Goal: Transaction & Acquisition: Purchase product/service

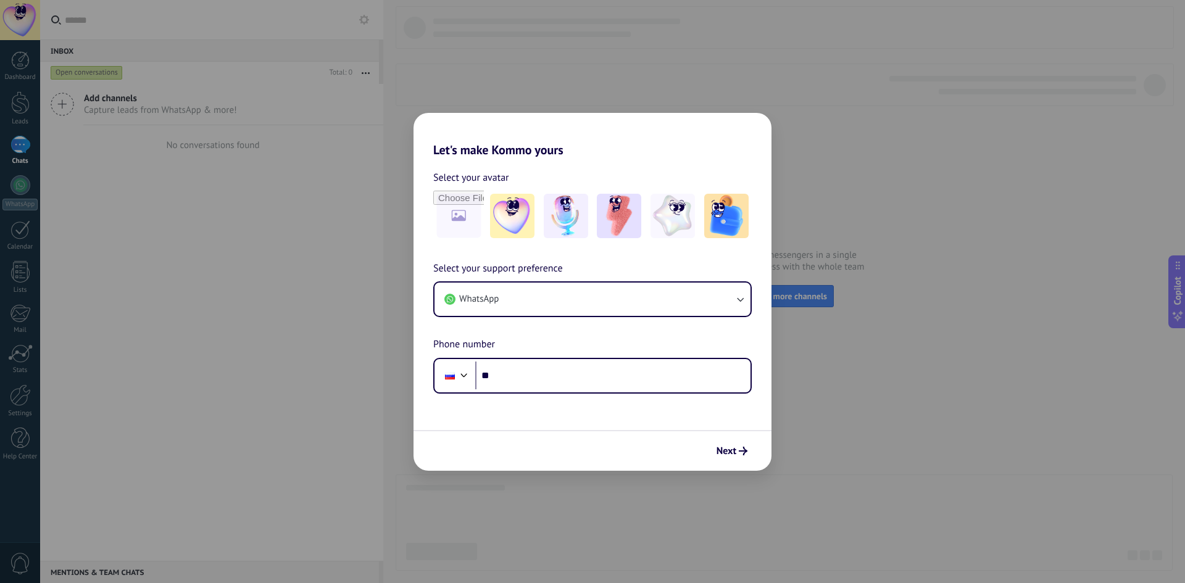
click at [804, 462] on div "Let's make Kommo yours Select your avatar Select your support preference WhatsA…" at bounding box center [592, 291] width 1185 height 583
click at [520, 384] on input "**" at bounding box center [612, 376] width 275 height 28
click at [576, 284] on button "WhatsApp" at bounding box center [592, 299] width 316 height 33
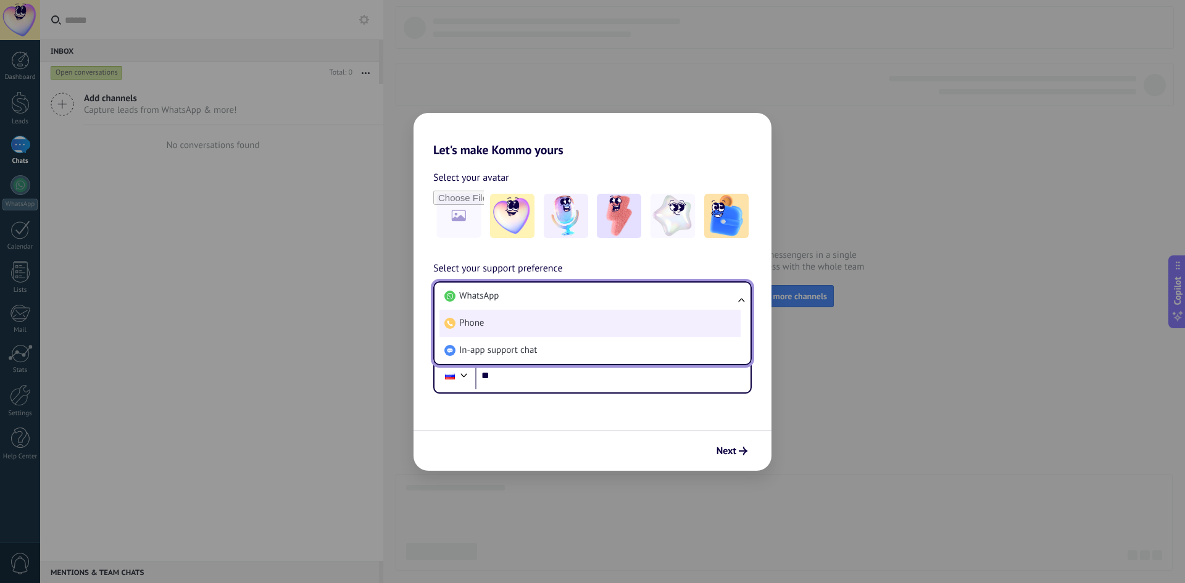
click at [569, 323] on li "Phone" at bounding box center [589, 323] width 301 height 27
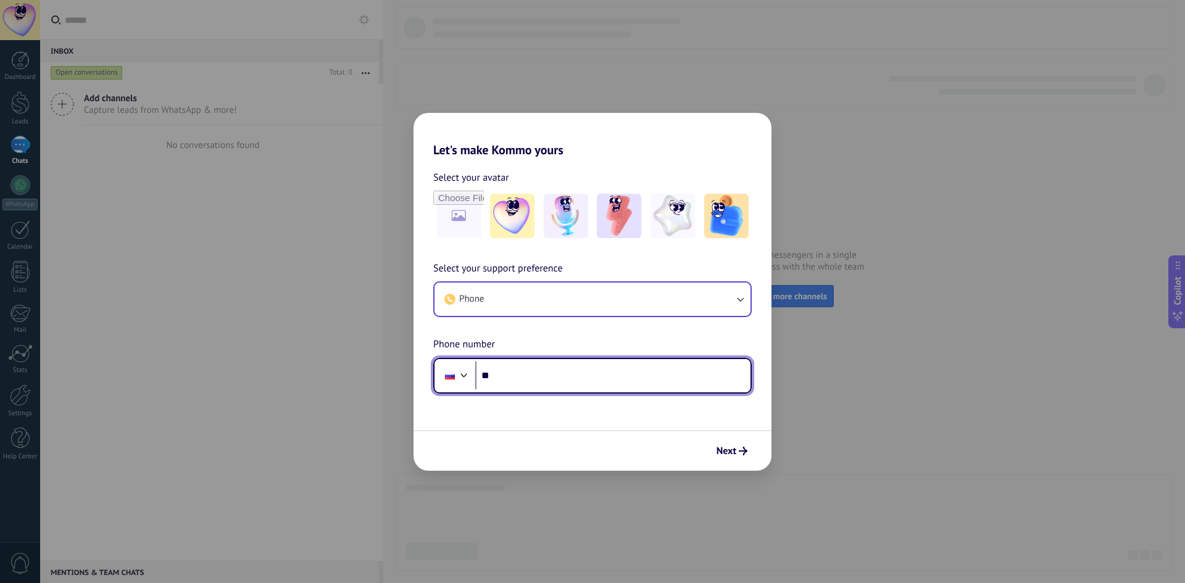
click at [554, 371] on input "**" at bounding box center [612, 376] width 275 height 28
paste input "tel"
paste input "**********"
paste input "tel"
type input "**********"
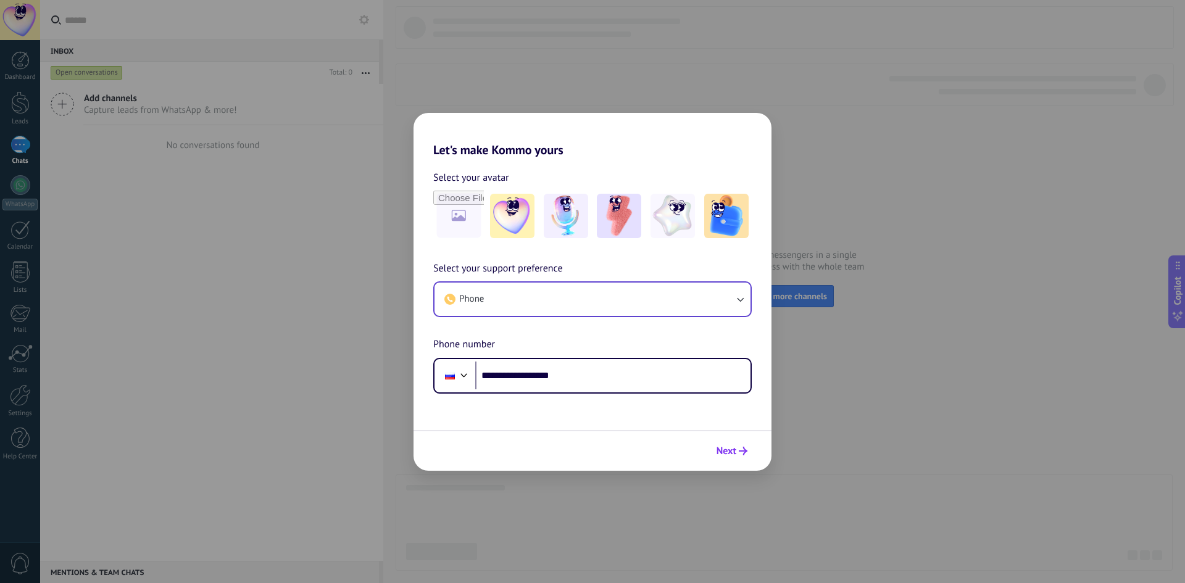
click at [713, 455] on button "Next" at bounding box center [732, 451] width 42 height 21
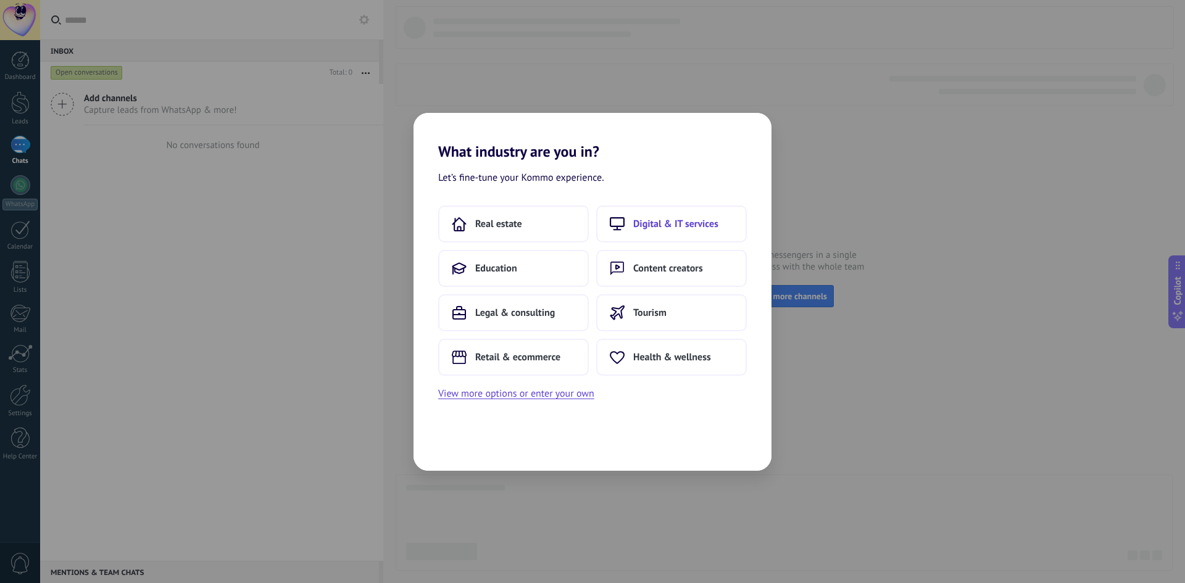
click at [710, 224] on span "Digital & IT services" at bounding box center [675, 224] width 85 height 12
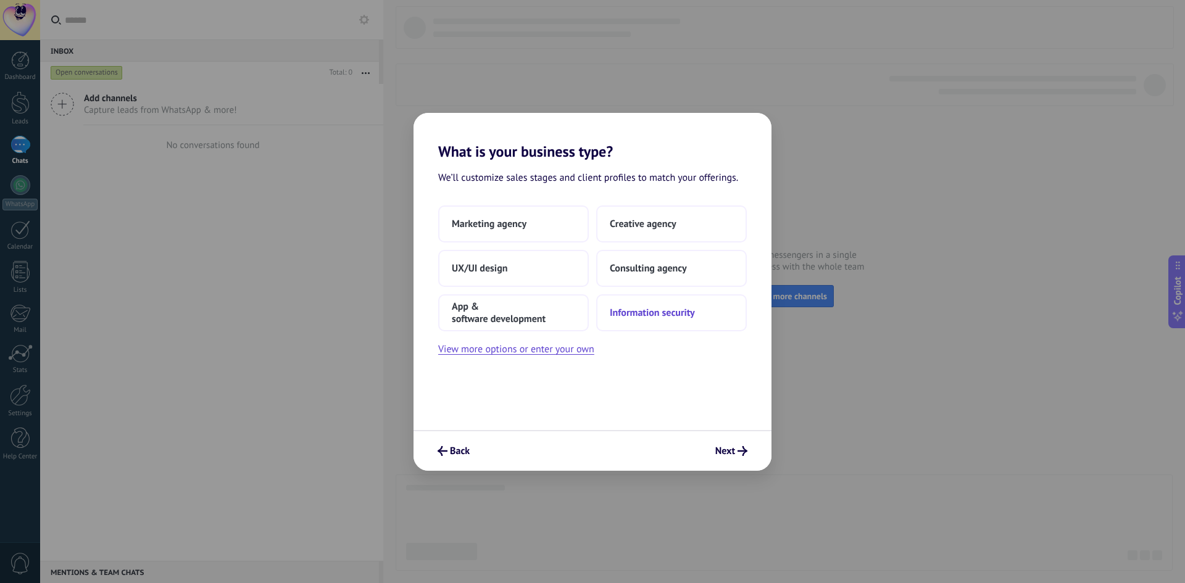
click at [665, 317] on span "Information security" at bounding box center [652, 313] width 85 height 12
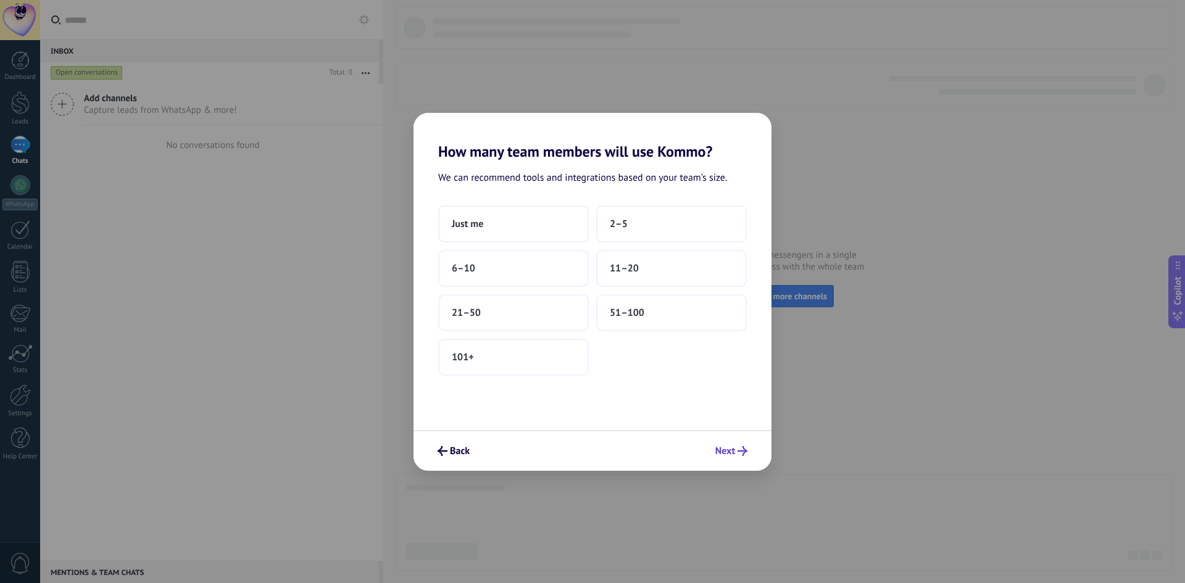
click at [733, 449] on span "Next" at bounding box center [725, 451] width 20 height 9
click at [446, 458] on button "Back" at bounding box center [453, 451] width 43 height 21
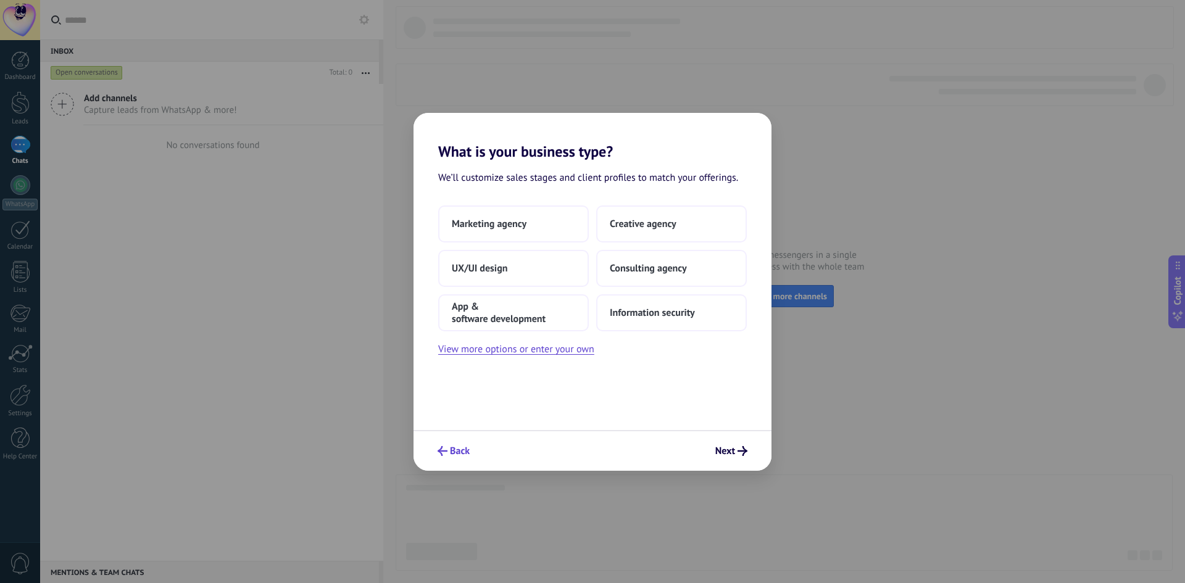
click at [457, 449] on span "Back" at bounding box center [460, 451] width 20 height 9
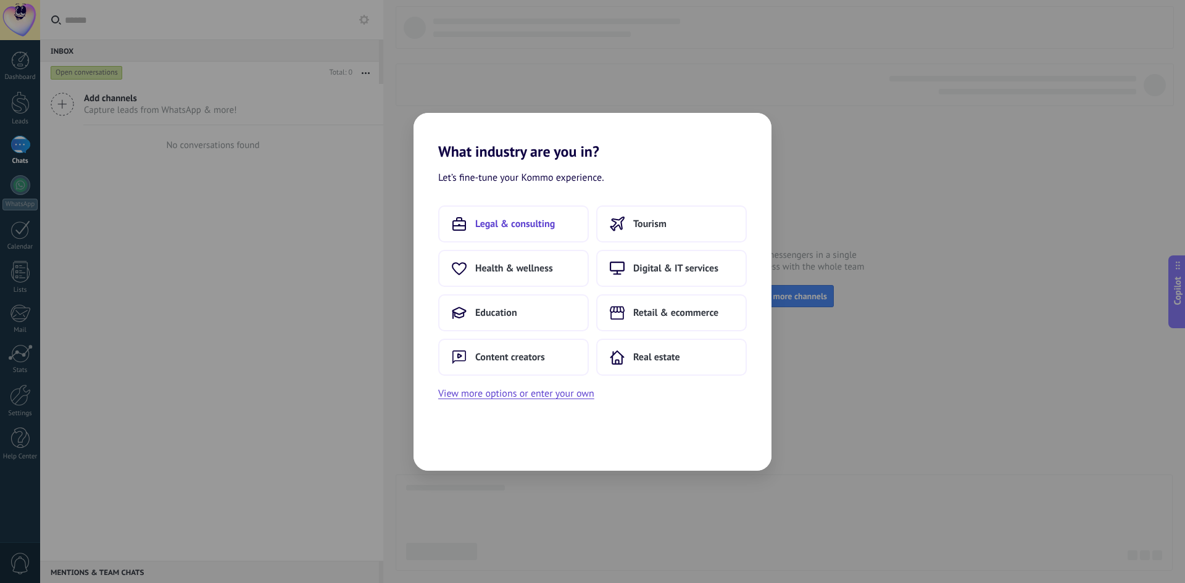
click at [539, 226] on span "Legal & consulting" at bounding box center [515, 224] width 80 height 12
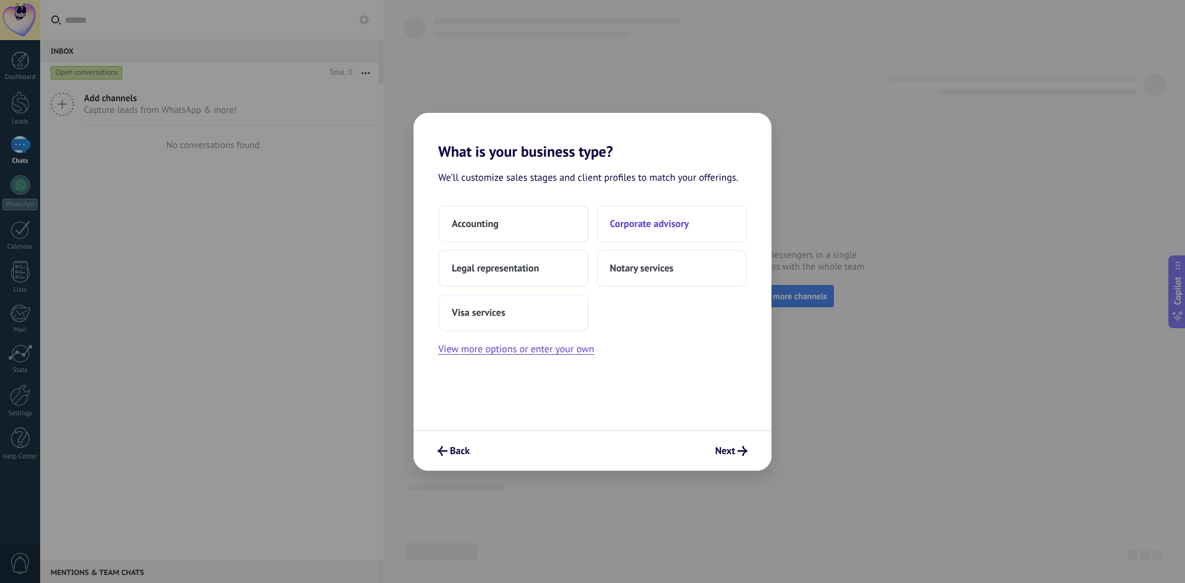
click at [649, 215] on button "Corporate advisory" at bounding box center [671, 224] width 151 height 37
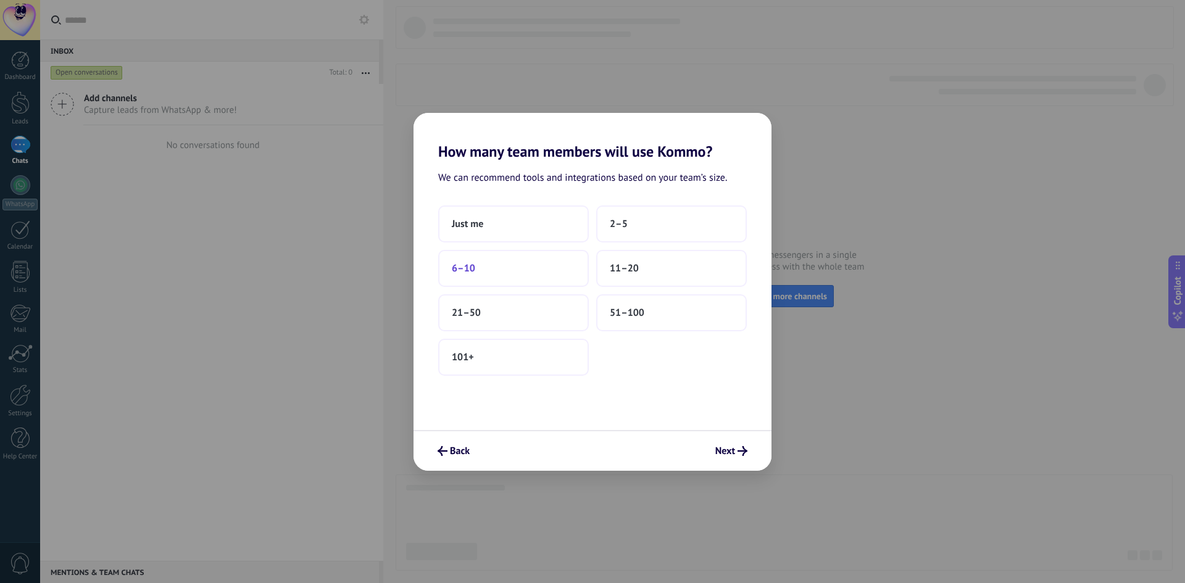
click at [507, 275] on button "6–10" at bounding box center [513, 268] width 151 height 37
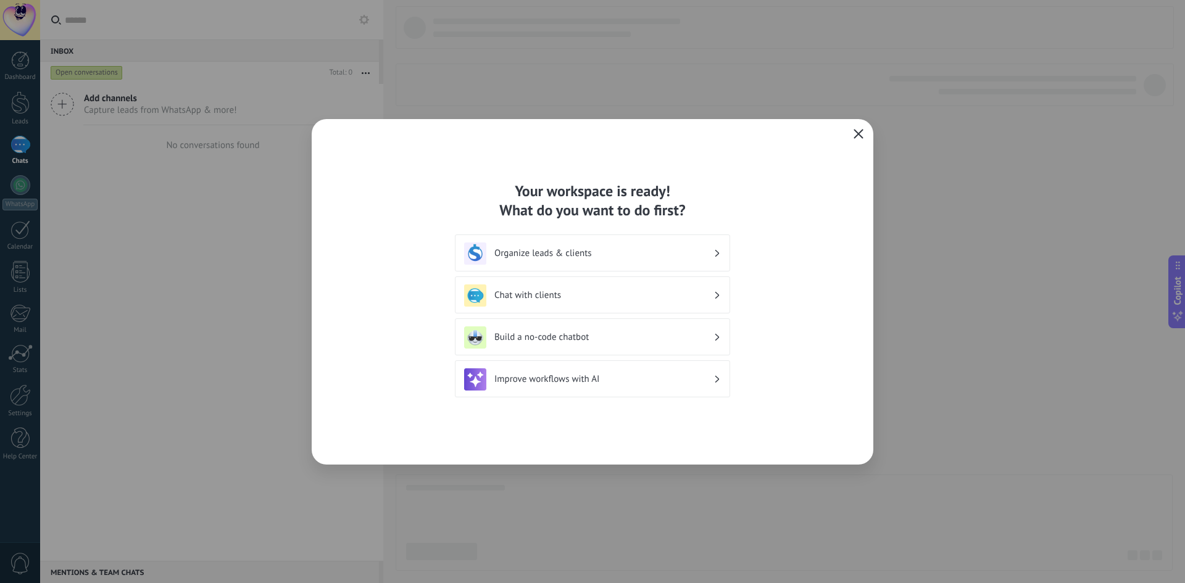
click at [860, 136] on icon "button" at bounding box center [859, 134] width 10 height 10
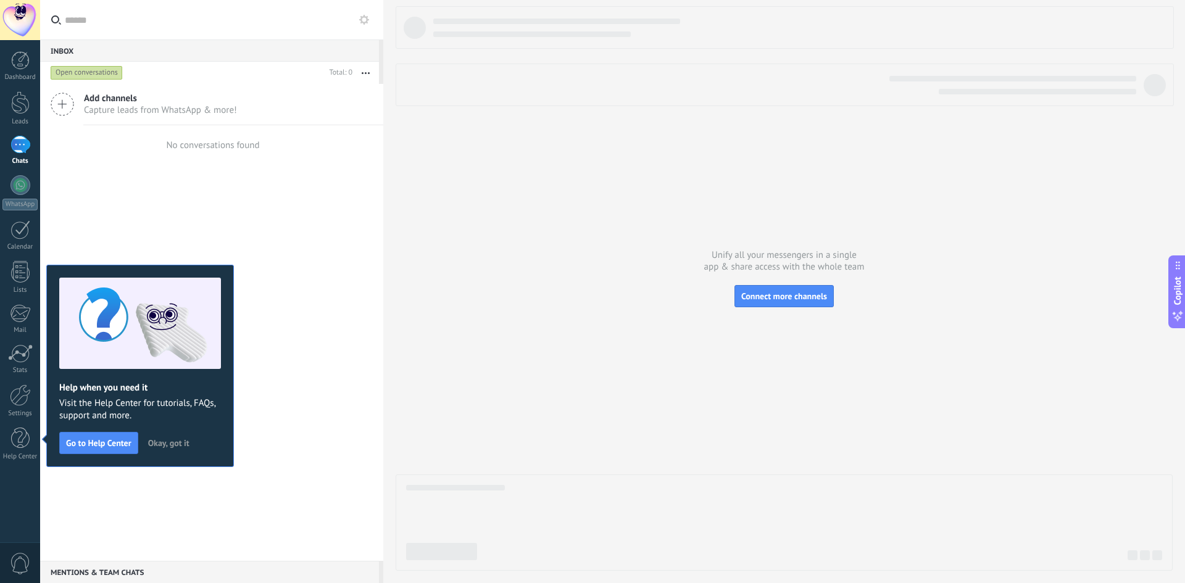
click at [21, 30] on div at bounding box center [20, 20] width 40 height 40
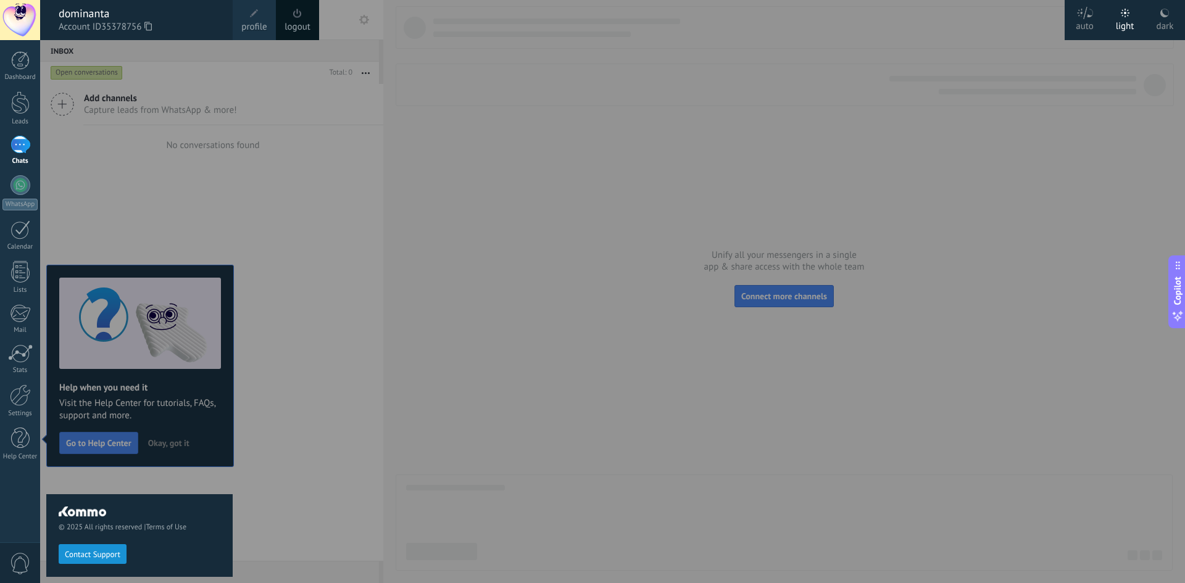
click at [254, 15] on span at bounding box center [254, 13] width 9 height 9
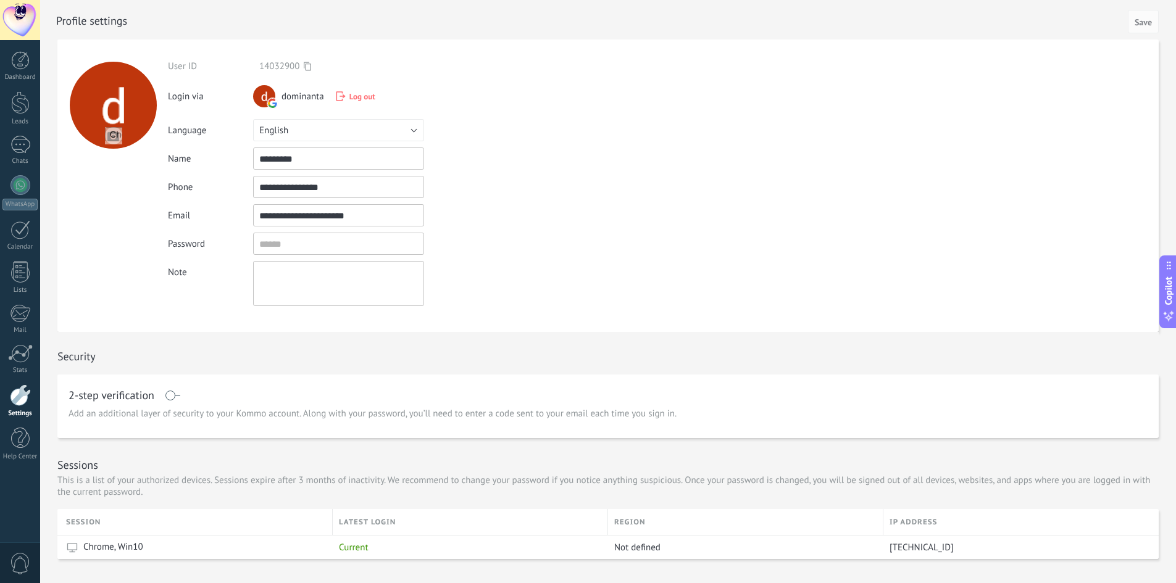
click at [22, 402] on div at bounding box center [20, 395] width 21 height 22
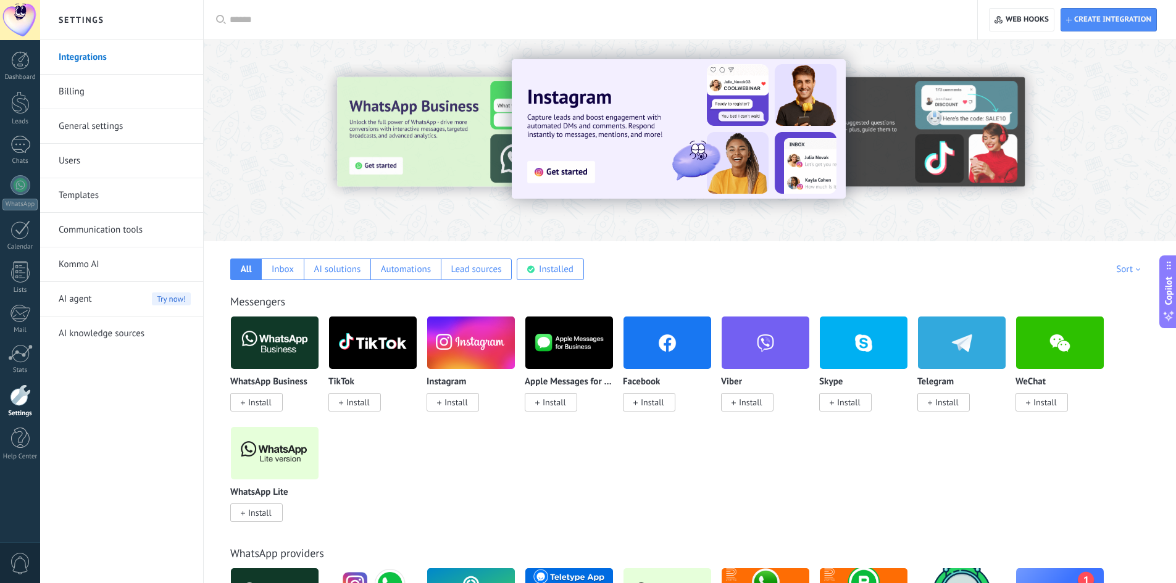
click at [106, 90] on link "Billing" at bounding box center [125, 92] width 132 height 35
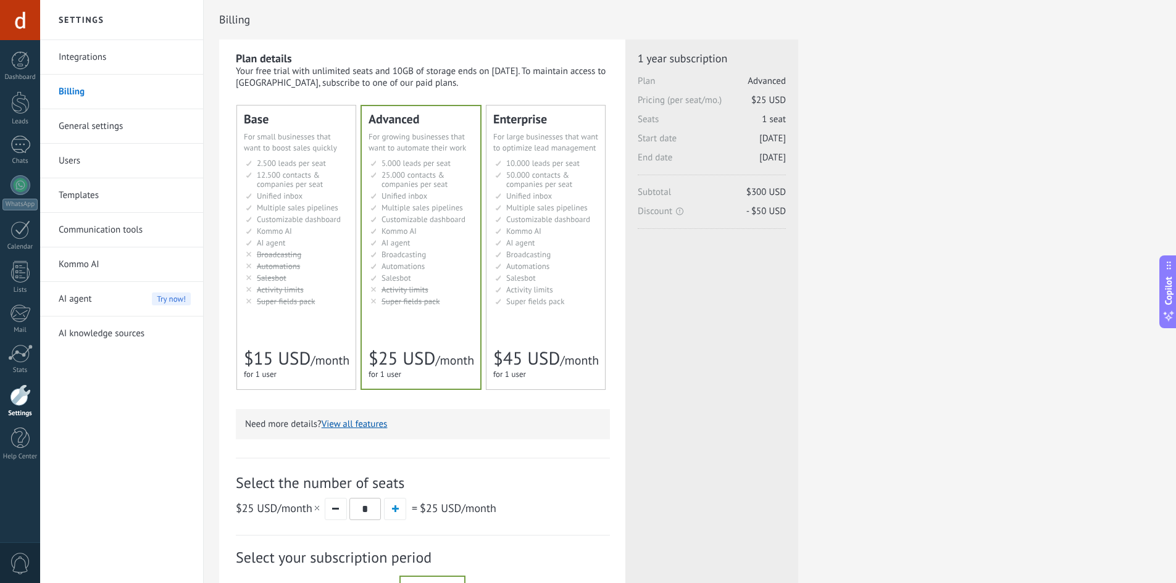
click at [576, 292] on li "Мониторинг активности Activity limits Límites de actividad Activity limits Limi…" at bounding box center [546, 289] width 103 height 9
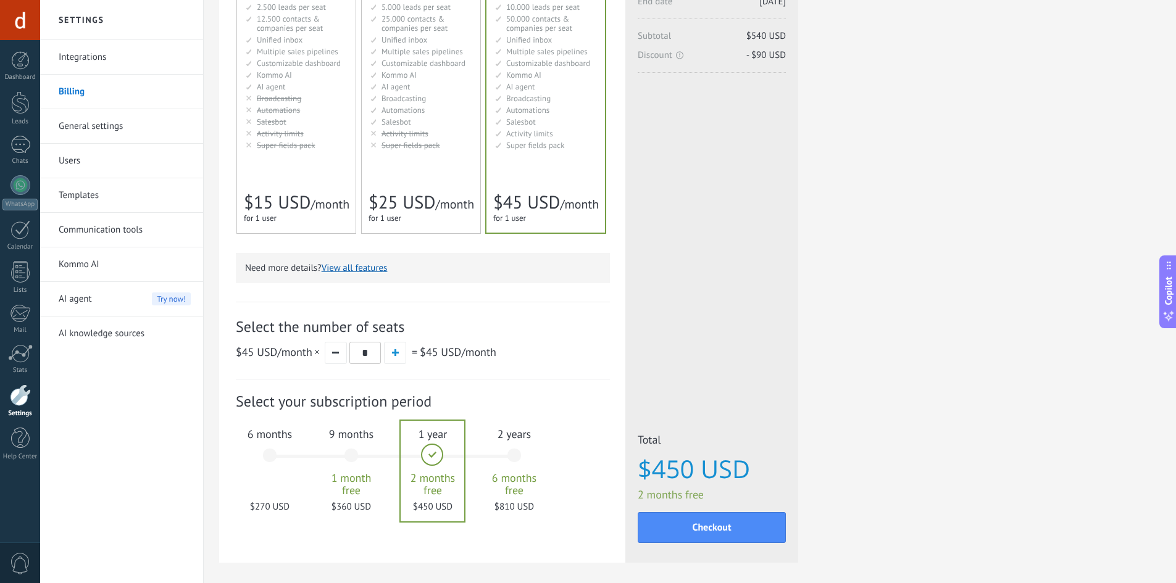
scroll to position [185, 0]
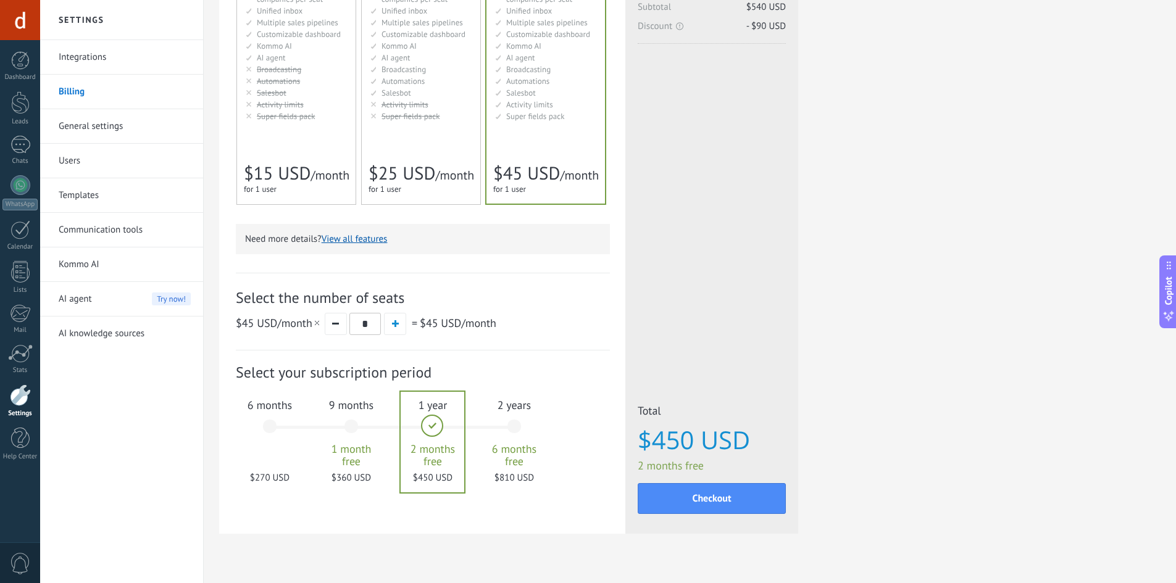
click at [278, 425] on div "6 months $270 USD" at bounding box center [269, 432] width 67 height 87
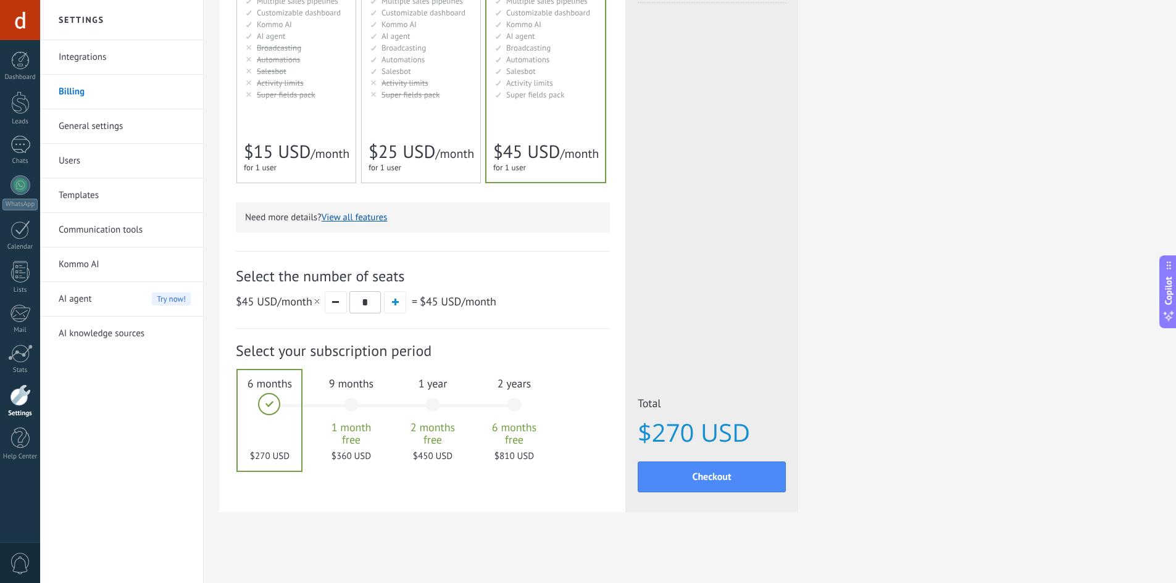
scroll to position [0, 0]
click at [394, 306] on button "button" at bounding box center [395, 302] width 22 height 22
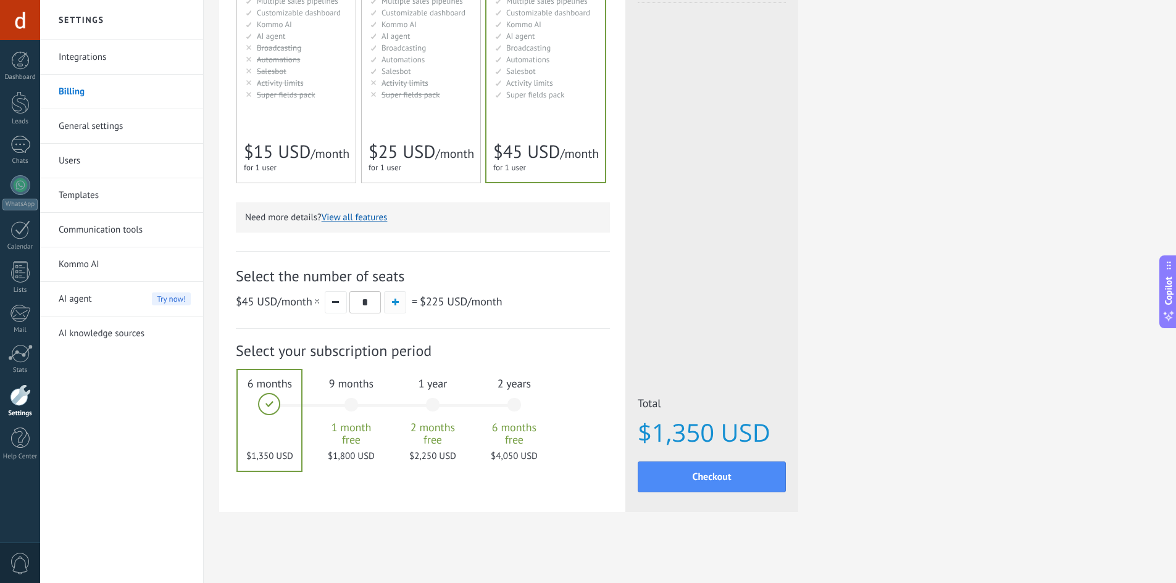
click at [394, 306] on button "button" at bounding box center [395, 302] width 22 height 22
type input "*"
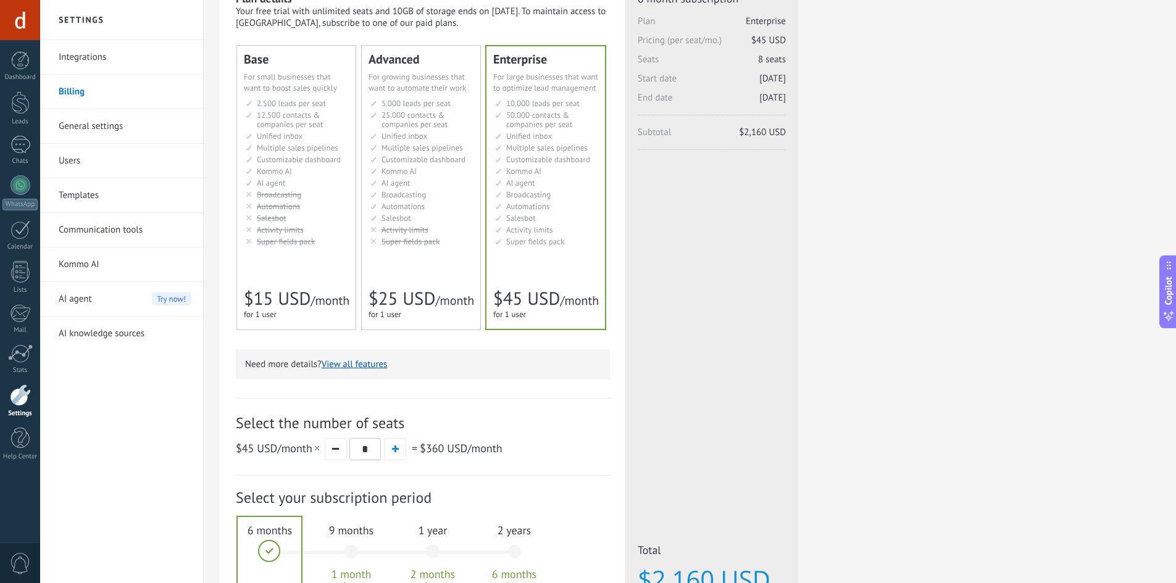
scroll to position [62, 0]
click at [102, 127] on link "General settings" at bounding box center [125, 126] width 132 height 35
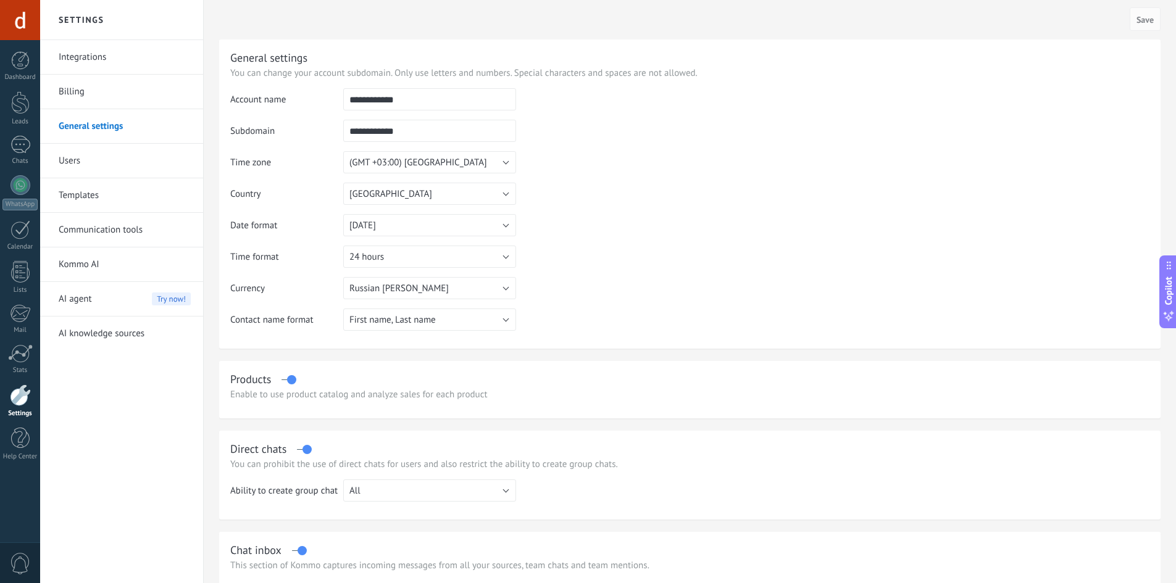
click at [88, 168] on link "Users" at bounding box center [125, 161] width 132 height 35
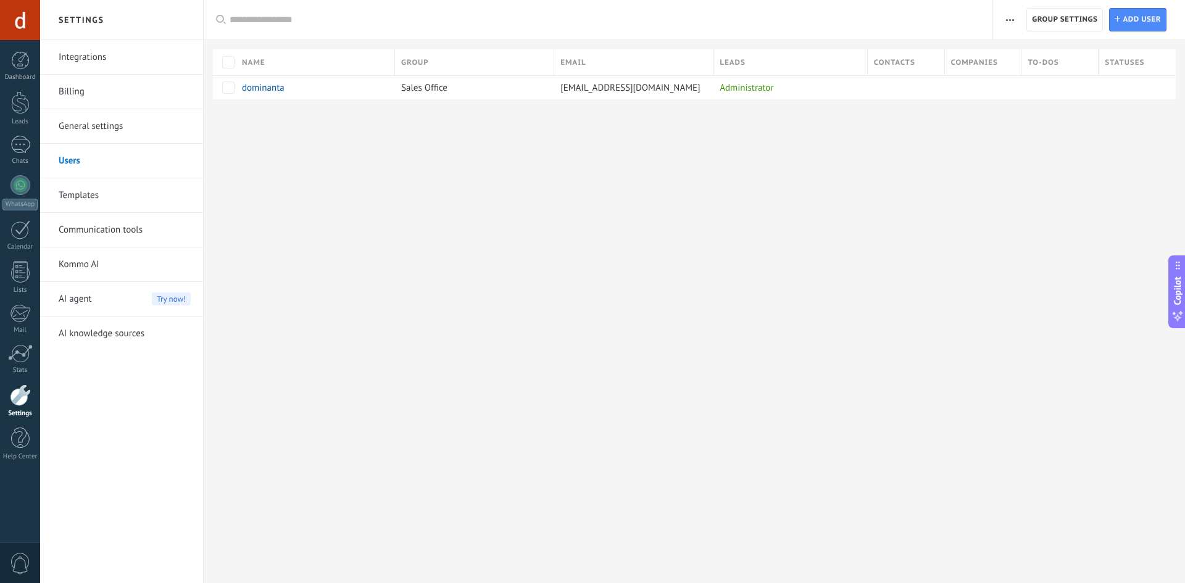
click at [88, 204] on link "Templates" at bounding box center [125, 195] width 132 height 35
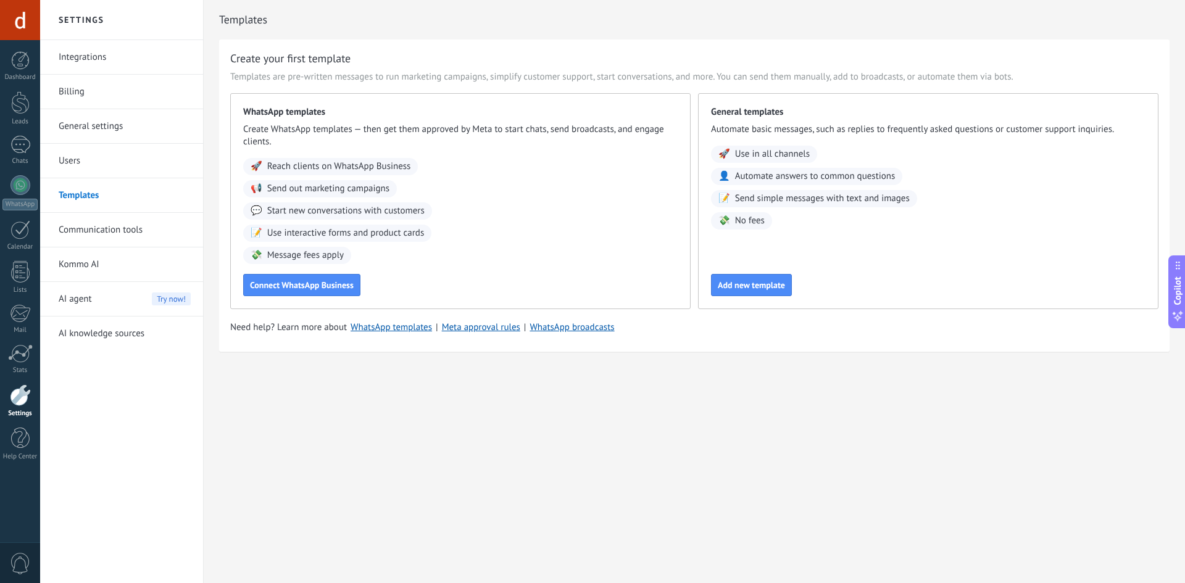
click at [98, 234] on link "Communication tools" at bounding box center [125, 230] width 132 height 35
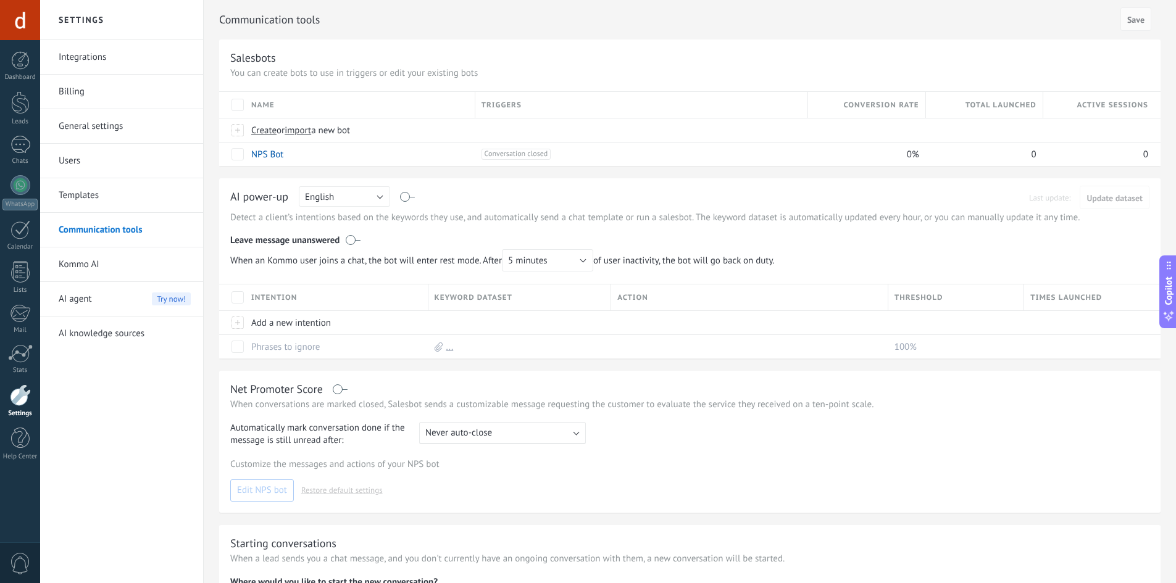
click at [75, 85] on link "Billing" at bounding box center [125, 92] width 132 height 35
click at [85, 132] on link "General settings" at bounding box center [125, 126] width 132 height 35
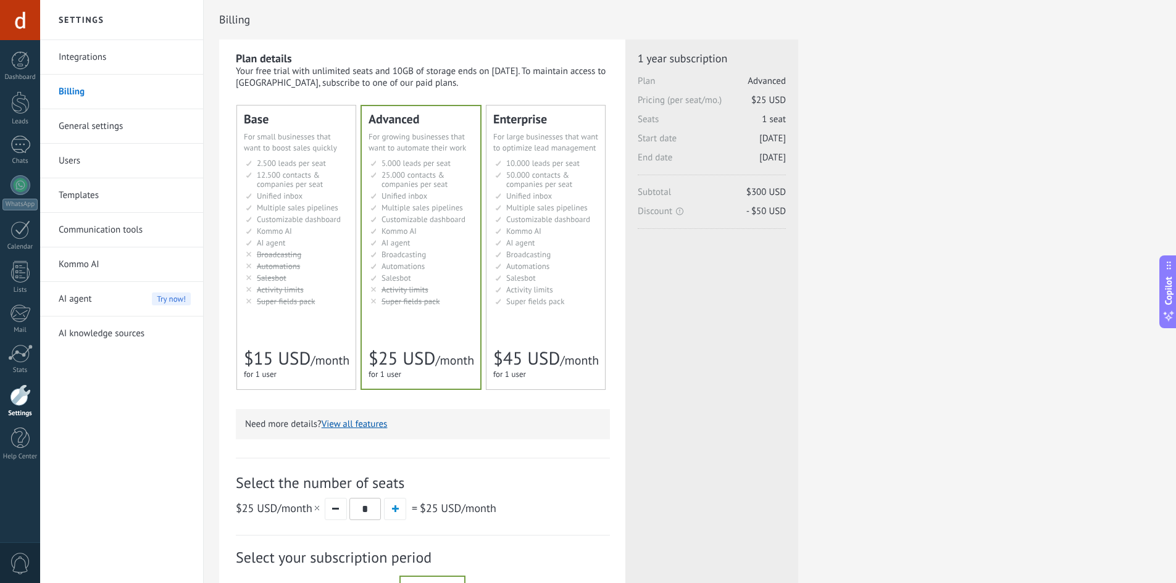
click at [102, 121] on link "General settings" at bounding box center [125, 126] width 132 height 35
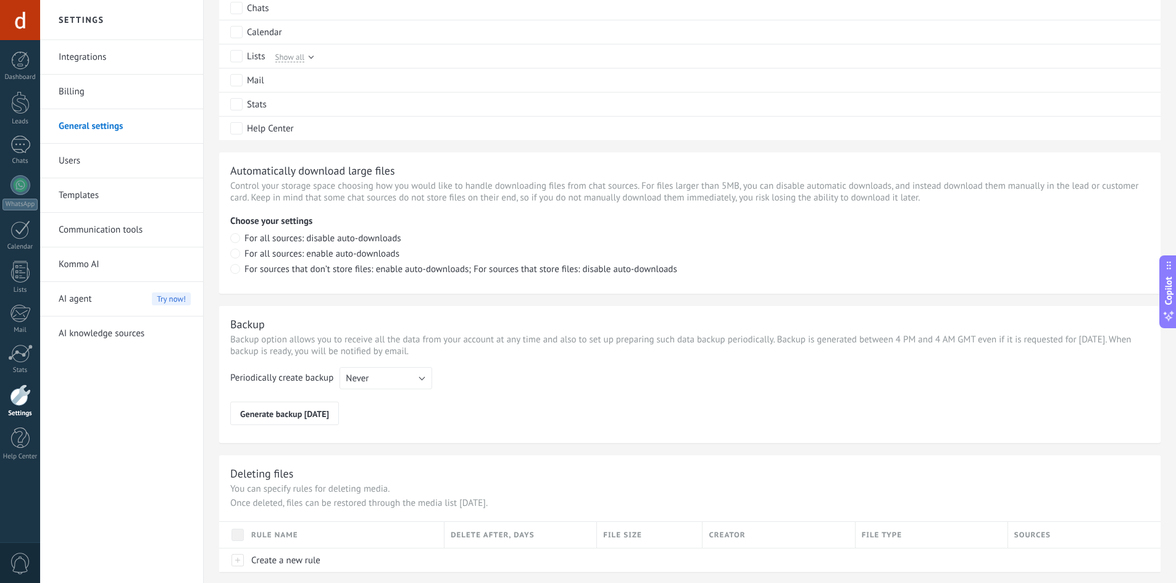
scroll to position [739, 0]
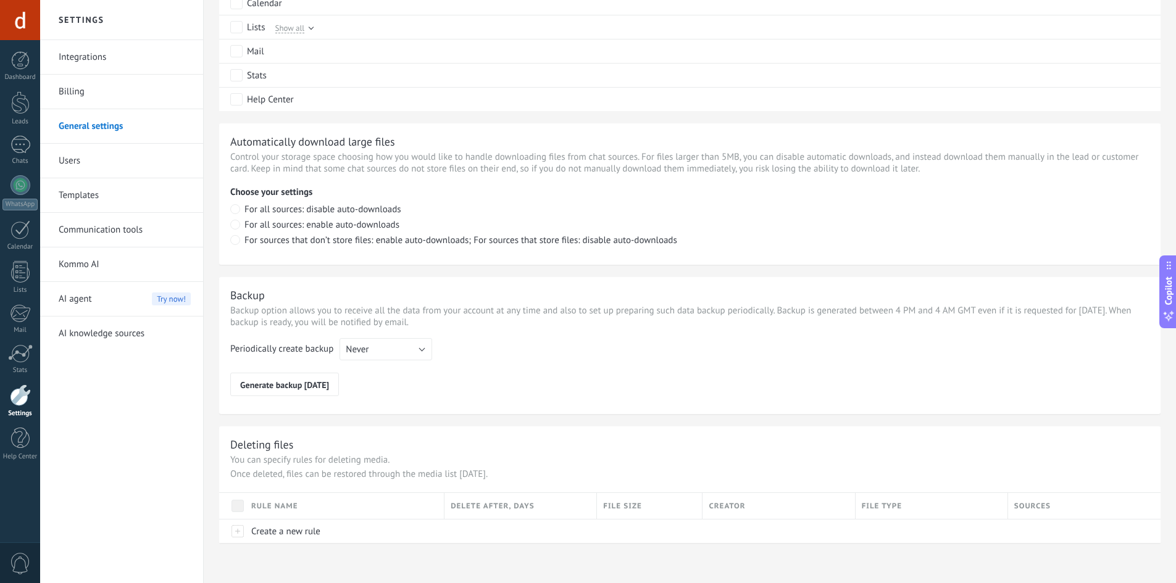
click at [79, 88] on link "Billing" at bounding box center [125, 92] width 132 height 35
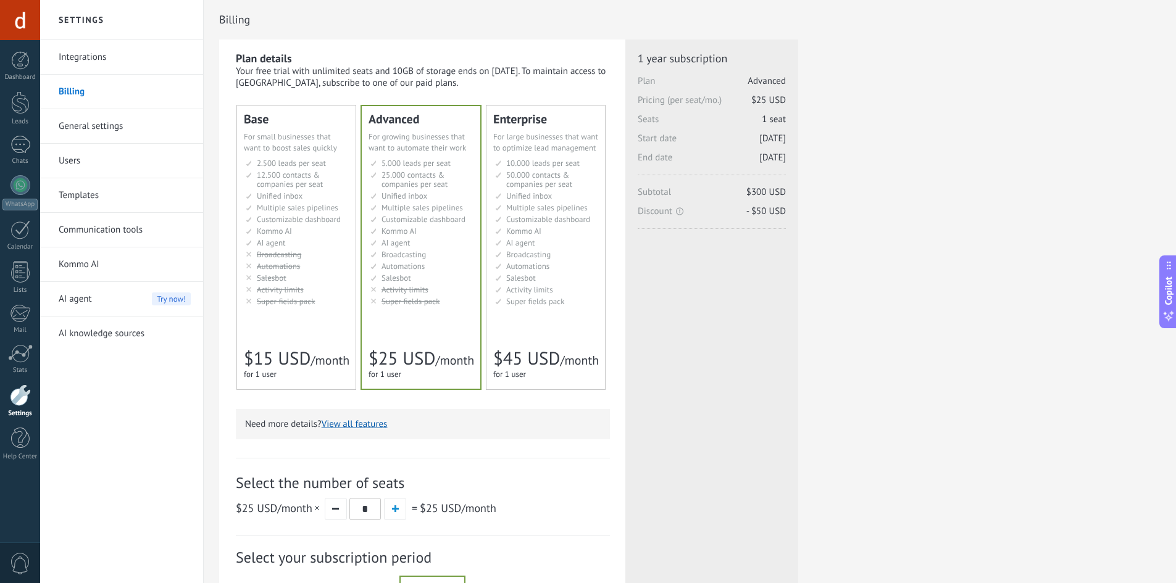
click at [521, 262] on span "Automations" at bounding box center [527, 266] width 43 height 10
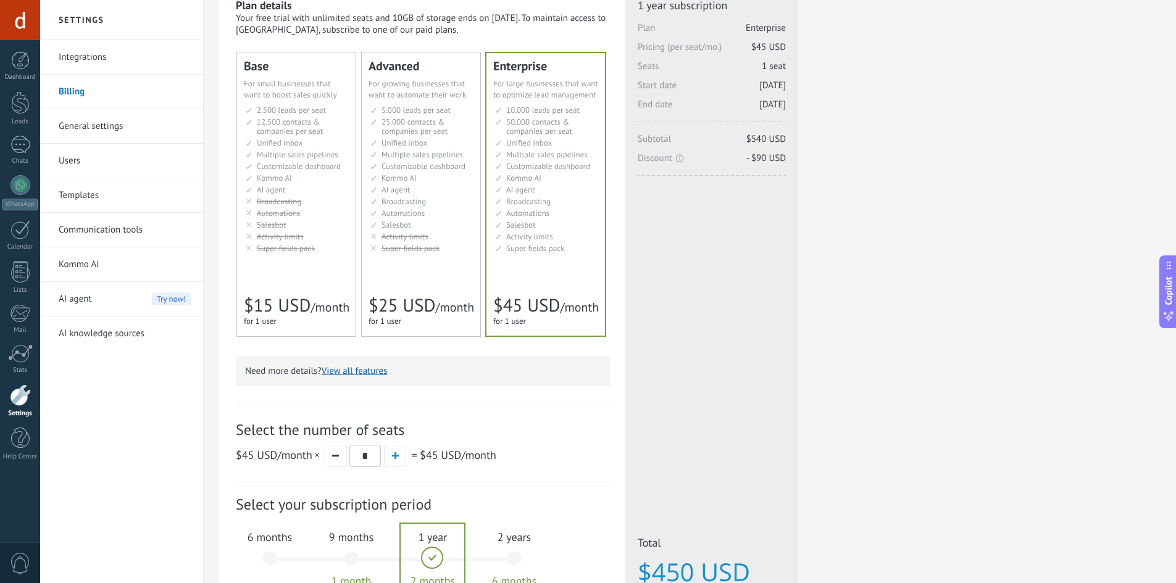
scroll to position [207, 0]
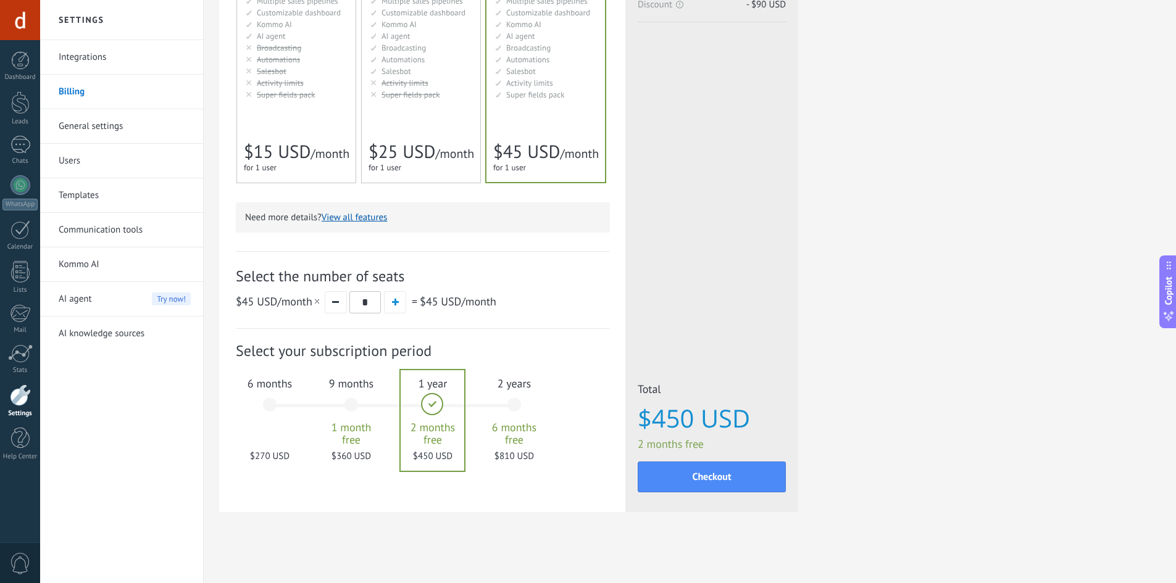
click at [401, 316] on div "Select the number of seats $45 USD /month * = $45 USD /month" at bounding box center [423, 290] width 374 height 78
click at [401, 315] on div "Select the number of seats $45 USD /month * = $45 USD /month" at bounding box center [423, 290] width 374 height 78
click at [403, 307] on button "button" at bounding box center [395, 302] width 22 height 22
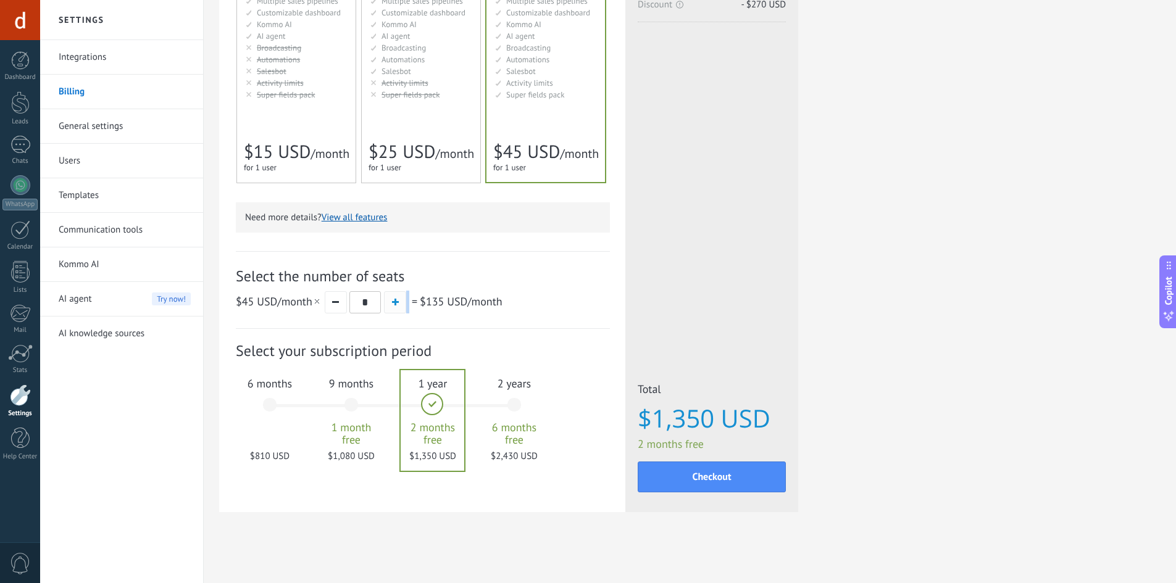
click at [403, 307] on button "button" at bounding box center [395, 302] width 22 height 22
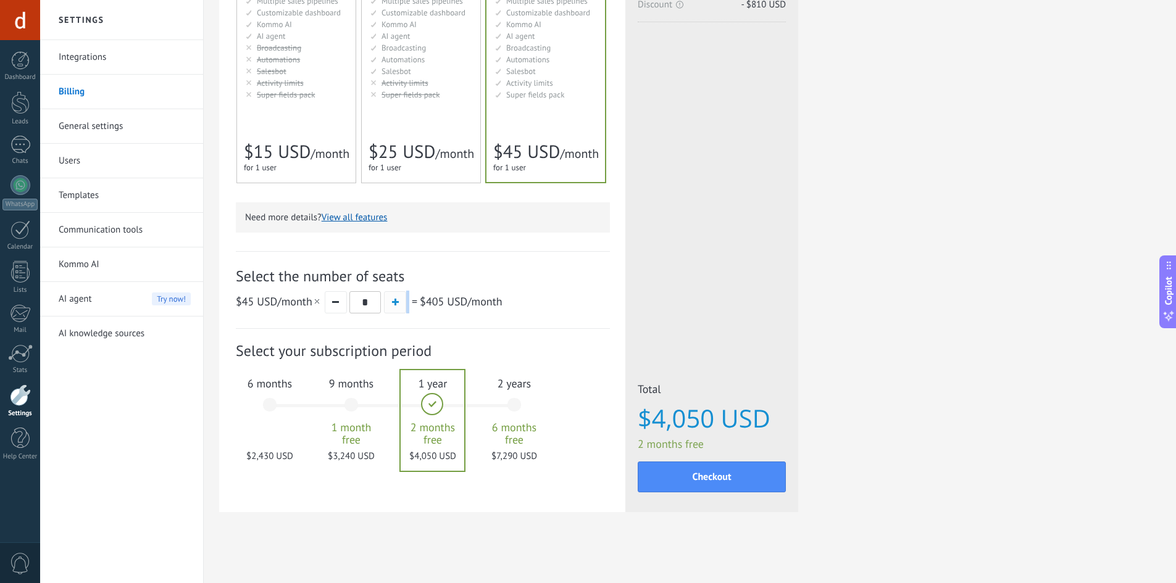
click at [403, 307] on button "button" at bounding box center [395, 302] width 22 height 22
type input "**"
click at [287, 403] on div "6 months $2,700 USD" at bounding box center [269, 410] width 67 height 87
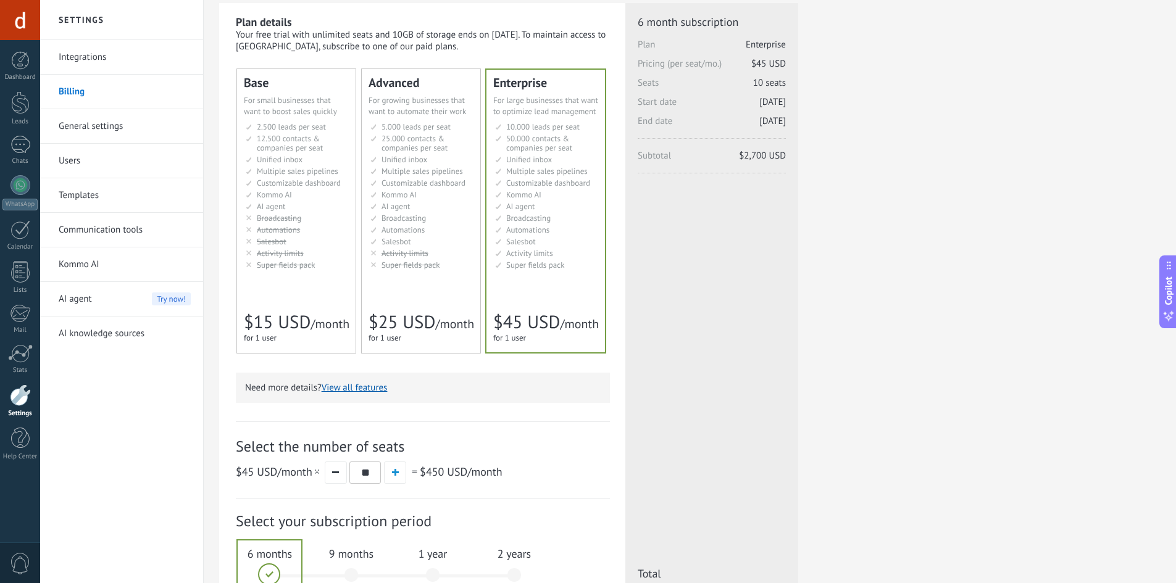
scroll to position [0, 0]
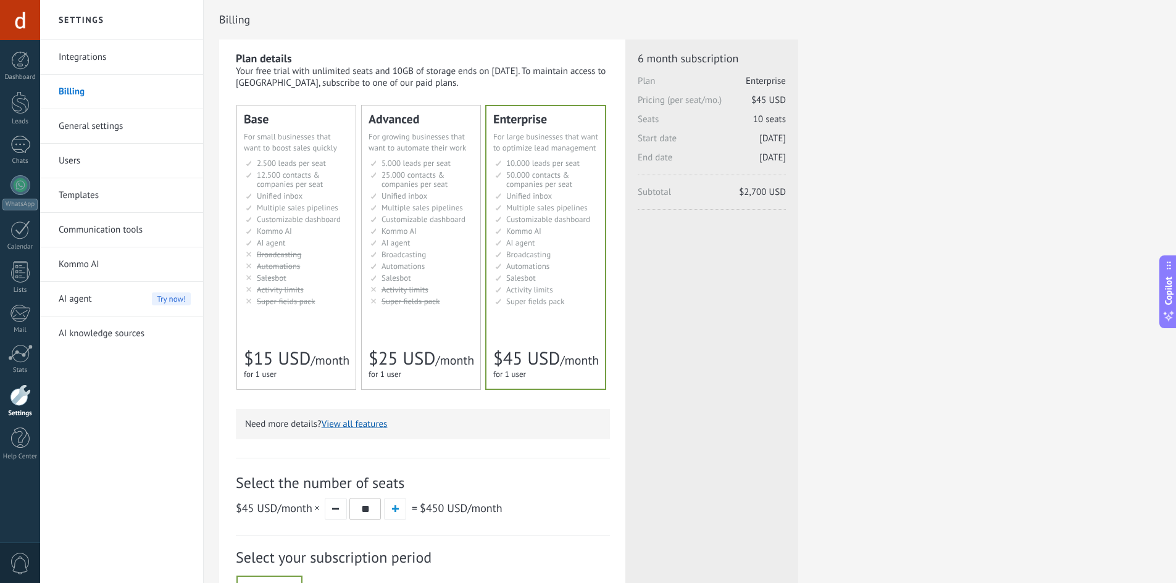
click at [79, 128] on link "General settings" at bounding box center [125, 126] width 132 height 35
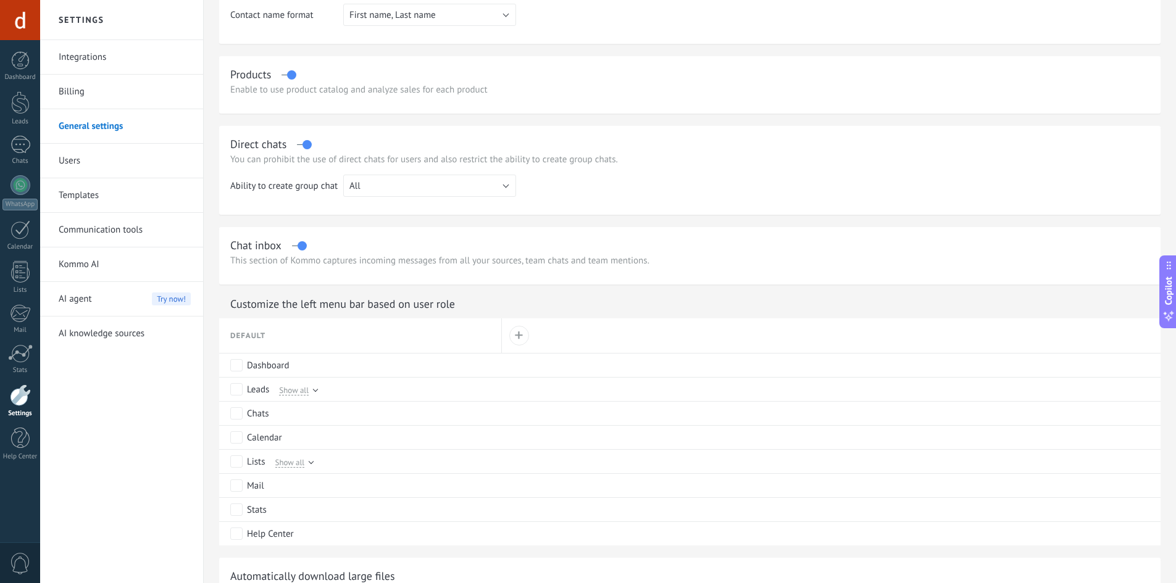
scroll to position [246, 0]
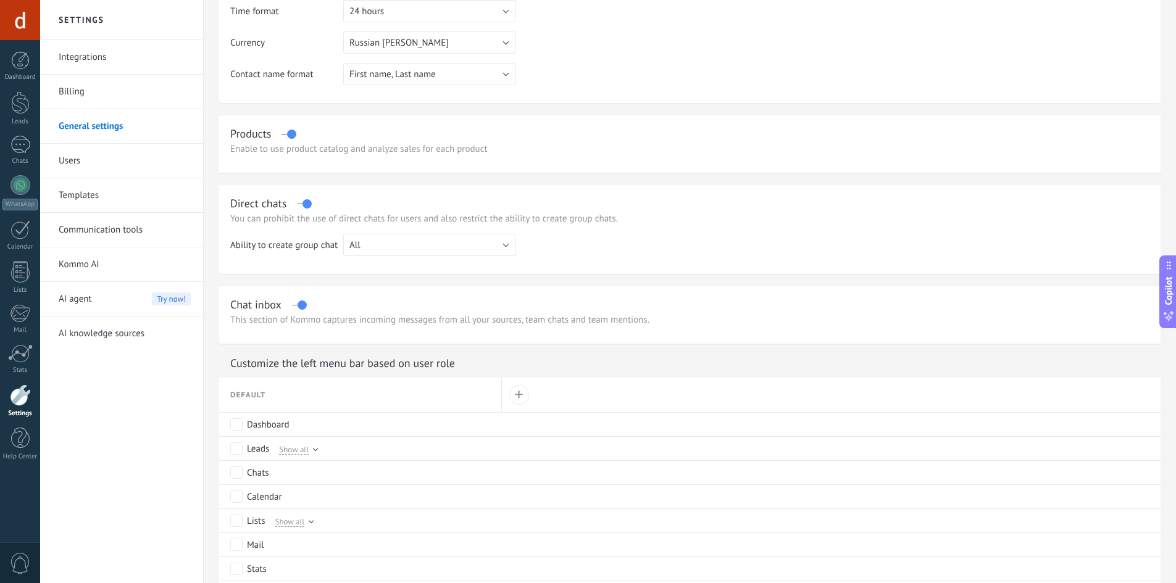
click at [100, 64] on link "Integrations" at bounding box center [125, 57] width 132 height 35
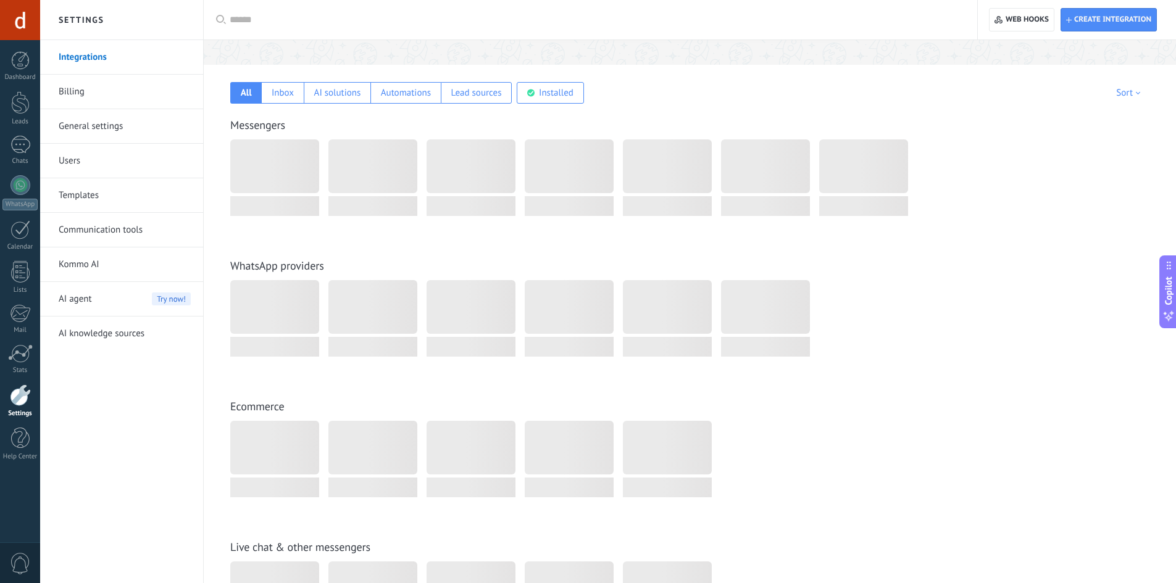
scroll to position [185, 0]
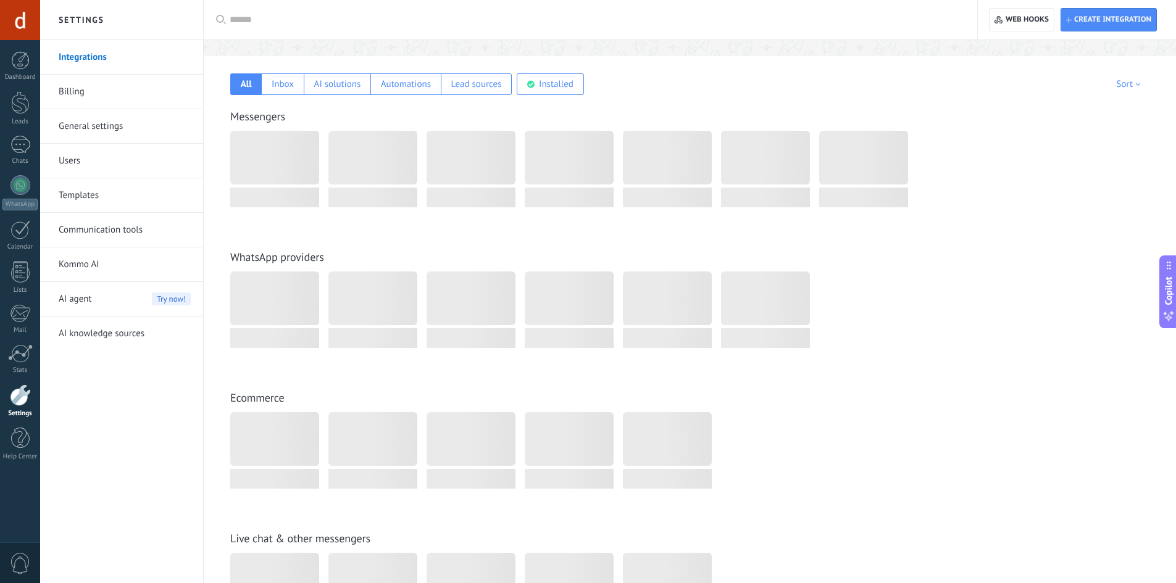
click at [76, 128] on link "General settings" at bounding box center [125, 126] width 132 height 35
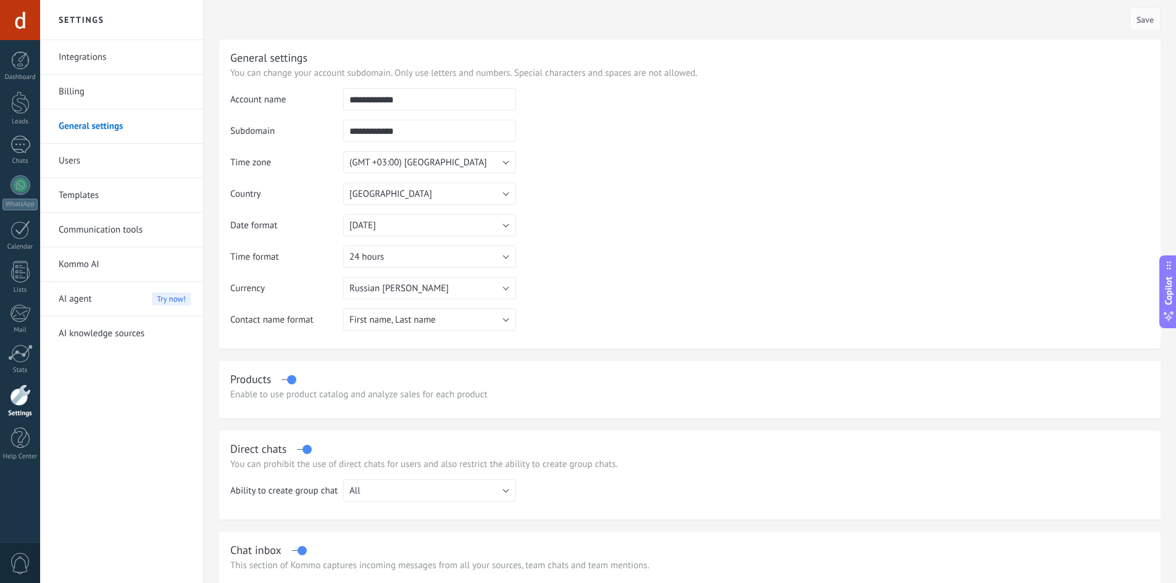
click at [65, 101] on link "Billing" at bounding box center [125, 92] width 132 height 35
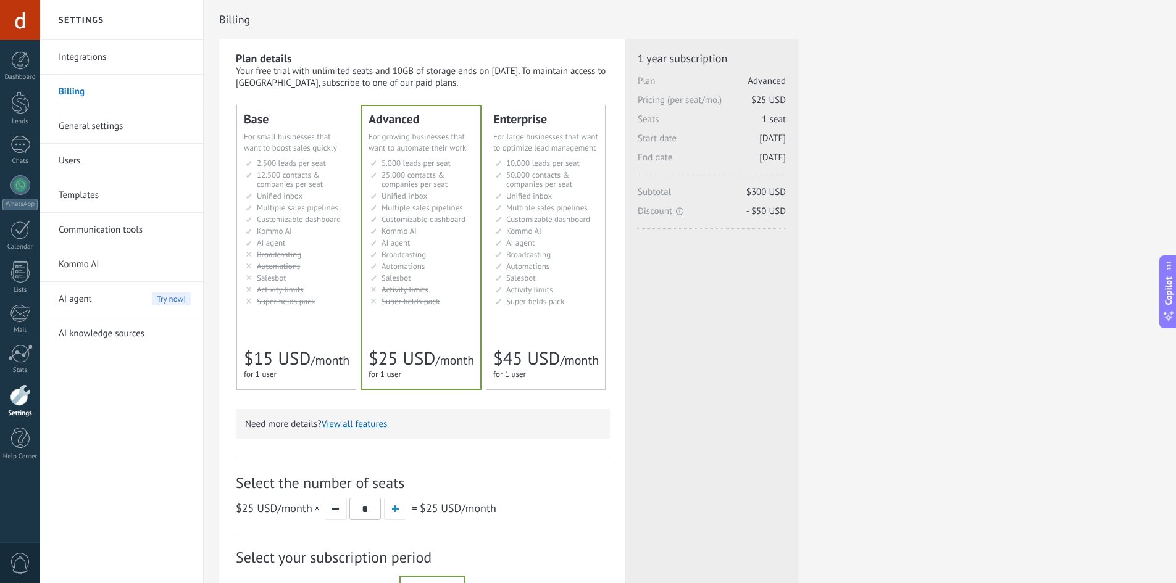
click at [10, 29] on div at bounding box center [20, 20] width 40 height 40
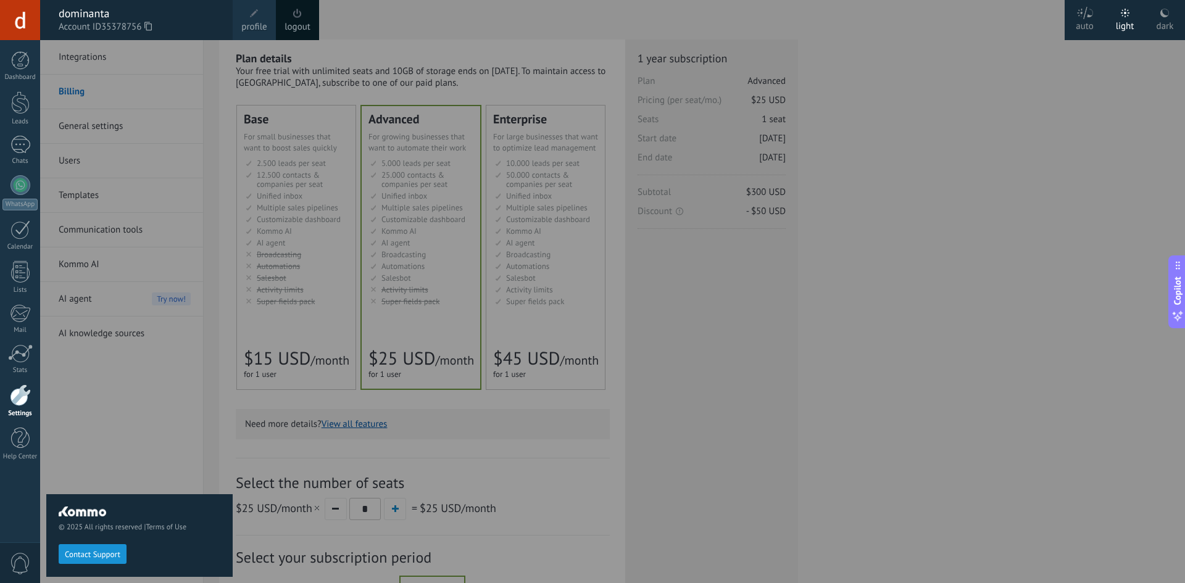
click at [580, 270] on div at bounding box center [632, 291] width 1185 height 583
